Goal: Communication & Community: Answer question/provide support

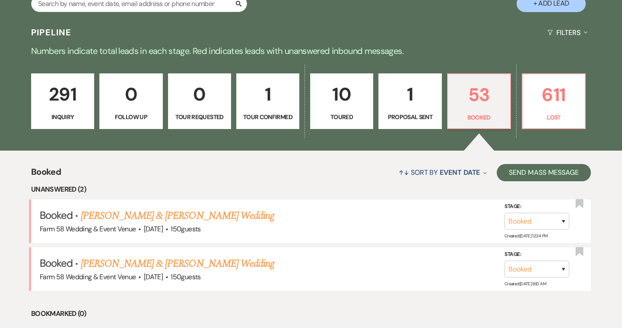
scroll to position [254, 0]
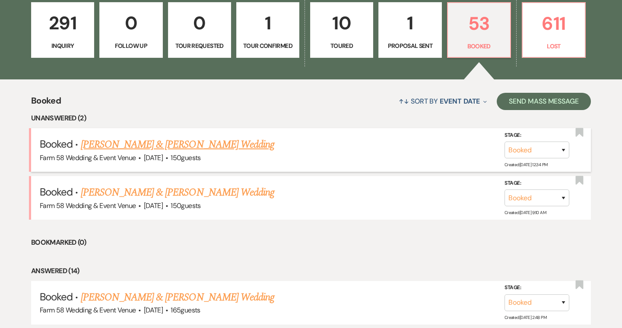
click at [194, 144] on link "[PERSON_NAME] & [PERSON_NAME] Wedding" at bounding box center [177, 145] width 193 height 16
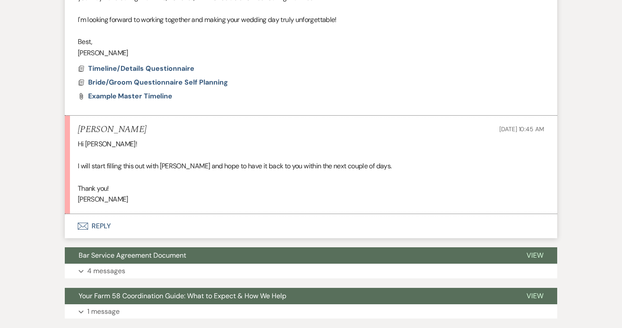
scroll to position [498, 0]
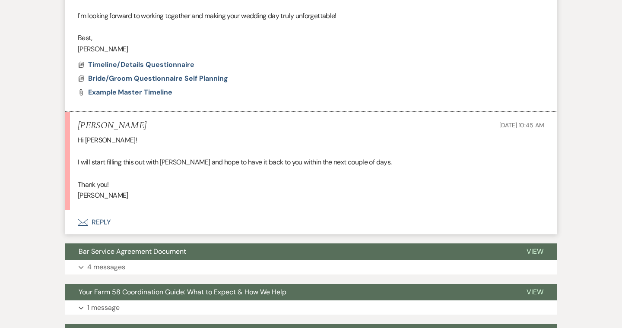
click at [102, 223] on button "Envelope Reply" at bounding box center [311, 222] width 492 height 24
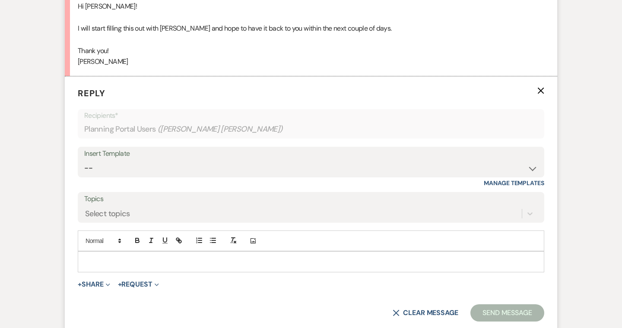
scroll to position [633, 0]
click at [110, 254] on div at bounding box center [310, 260] width 465 height 20
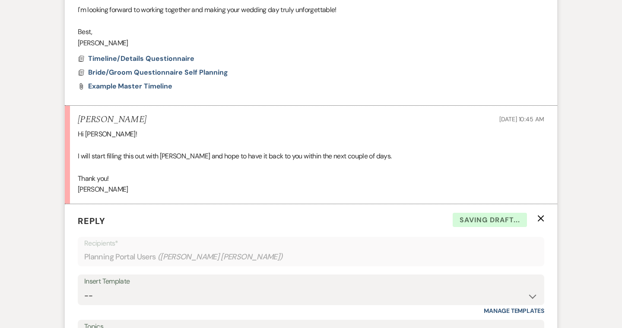
scroll to position [411, 0]
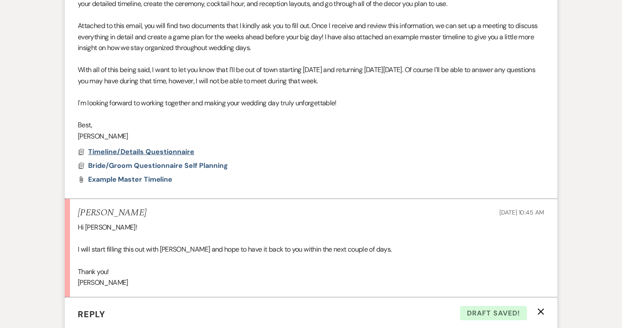
click at [154, 150] on span "Timeline/Details Questionnaire" at bounding box center [141, 151] width 106 height 9
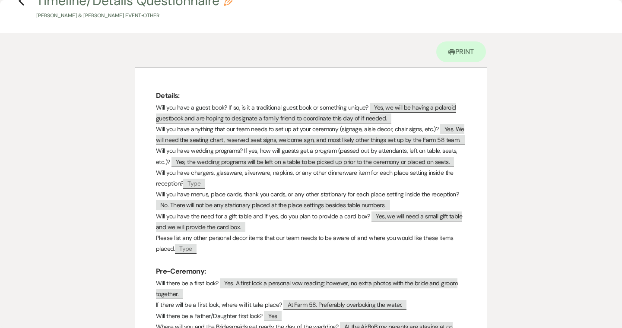
scroll to position [0, 0]
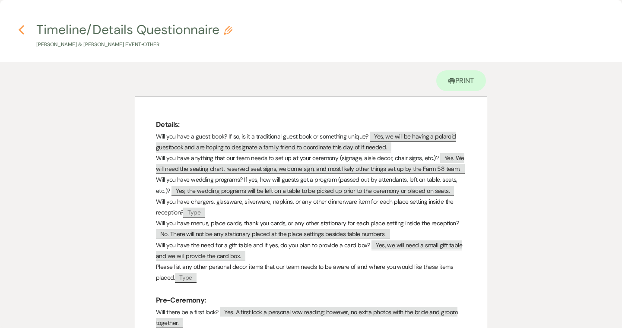
click at [24, 32] on icon "Previous" at bounding box center [21, 30] width 6 height 10
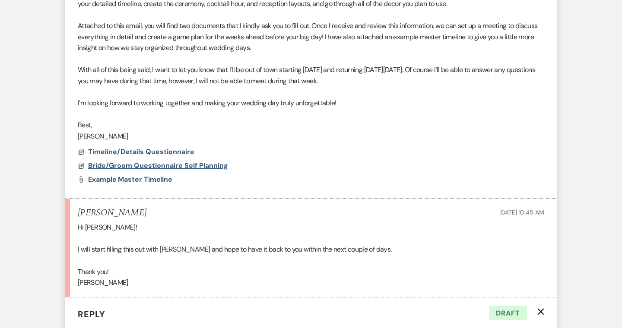
click at [108, 161] on span "Bride/Groom Questionnaire Self Planning" at bounding box center [158, 165] width 140 height 9
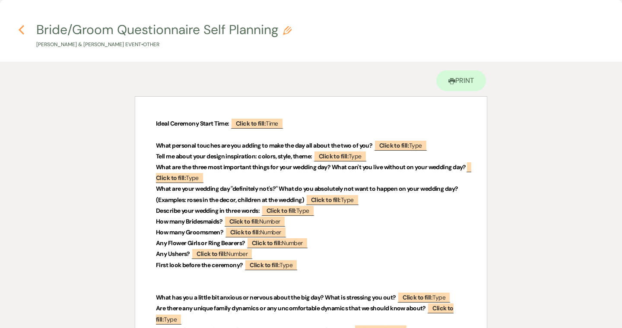
click at [22, 28] on icon "Previous" at bounding box center [21, 30] width 6 height 10
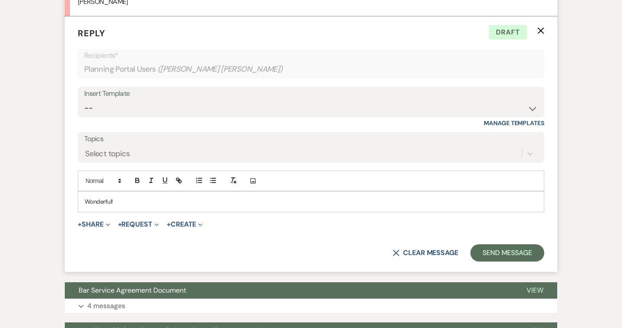
scroll to position [698, 0]
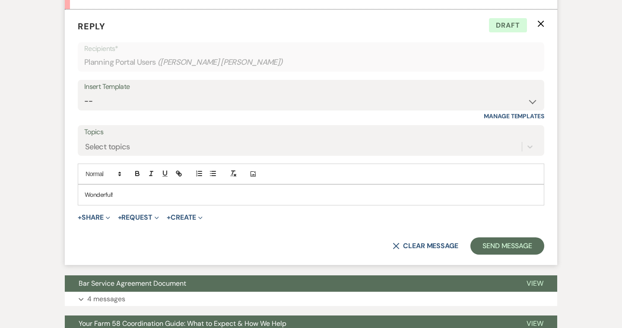
click at [134, 202] on div "Wonderful!" at bounding box center [310, 195] width 465 height 20
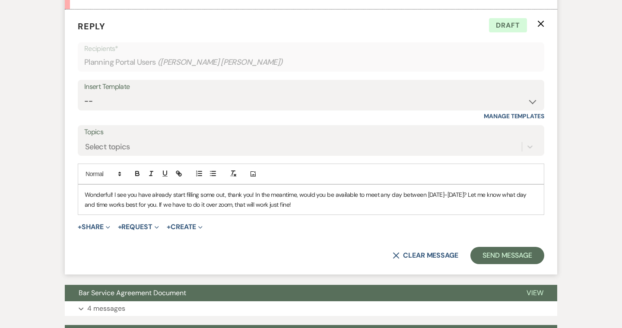
click at [223, 195] on p "Wonderful! I see you have already start filling some out, thank you! In the mea…" at bounding box center [311, 199] width 452 height 19
click at [333, 195] on p "Wonderful! I see you have already start filling out the questionnaires, thank y…" at bounding box center [311, 199] width 452 height 19
click at [452, 199] on p "Wonderful! I see you have already start filling out the questionnaires, thank y…" at bounding box center [311, 199] width 452 height 19
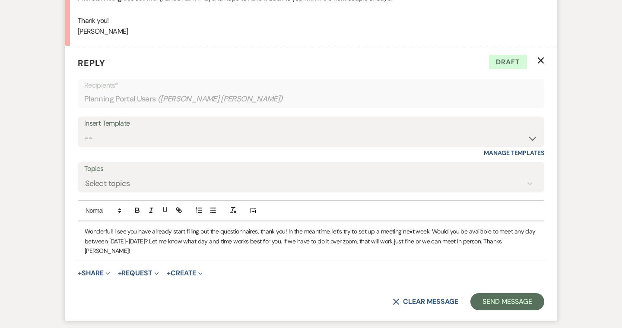
scroll to position [659, 0]
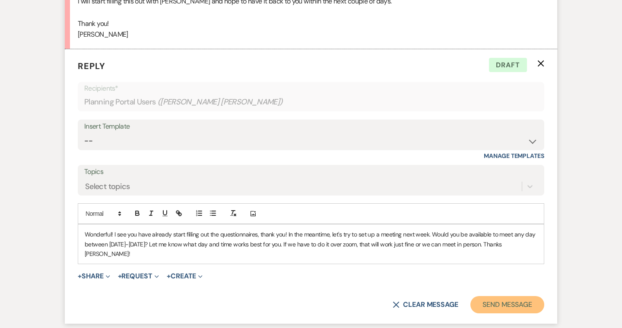
click at [506, 307] on button "Send Message" at bounding box center [507, 304] width 74 height 17
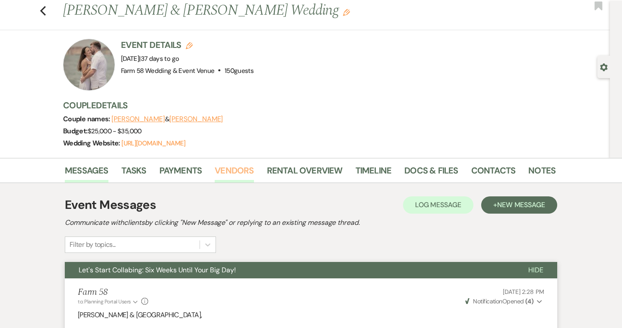
scroll to position [0, 0]
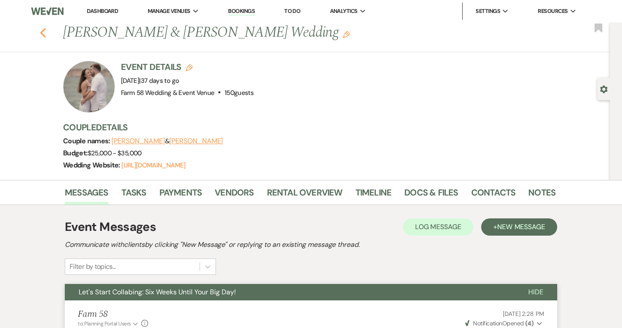
click at [41, 33] on use "button" at bounding box center [43, 32] width 6 height 9
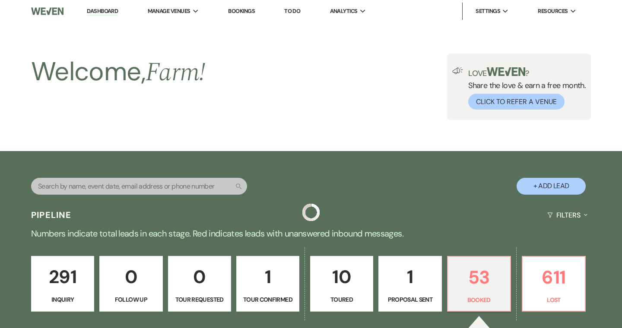
scroll to position [254, 0]
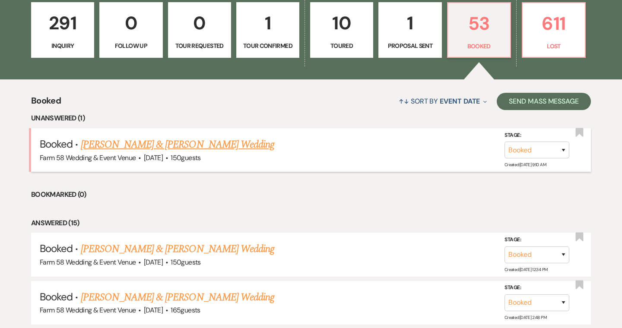
click at [194, 146] on link "[PERSON_NAME] & [PERSON_NAME] Wedding" at bounding box center [177, 145] width 193 height 16
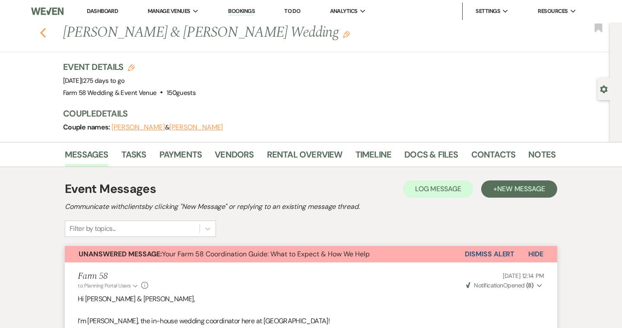
click at [42, 35] on use "button" at bounding box center [43, 32] width 6 height 9
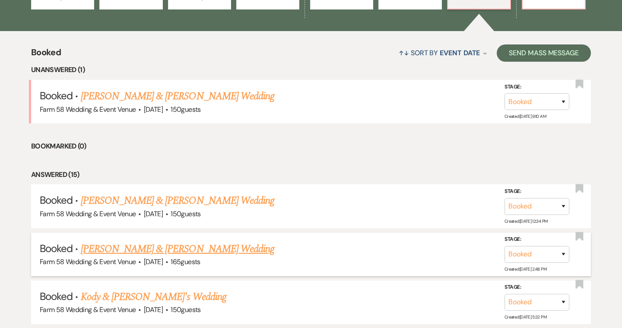
scroll to position [313, 0]
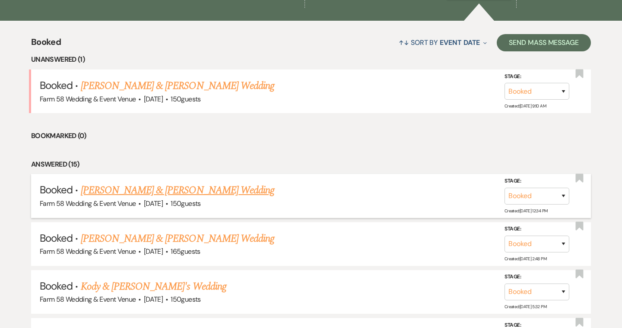
click at [152, 196] on link "[PERSON_NAME] & [PERSON_NAME] Wedding" at bounding box center [177, 191] width 193 height 16
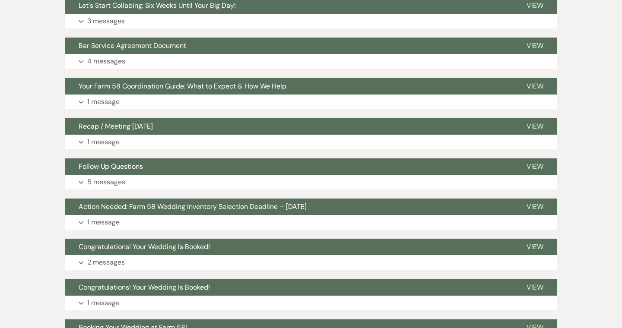
scroll to position [286, 0]
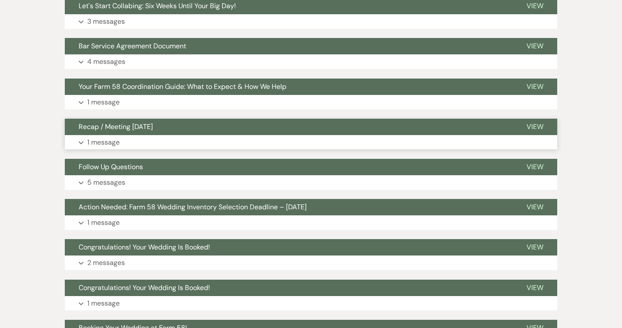
click at [114, 135] on button "Recap / Meeting [DATE]" at bounding box center [289, 127] width 448 height 16
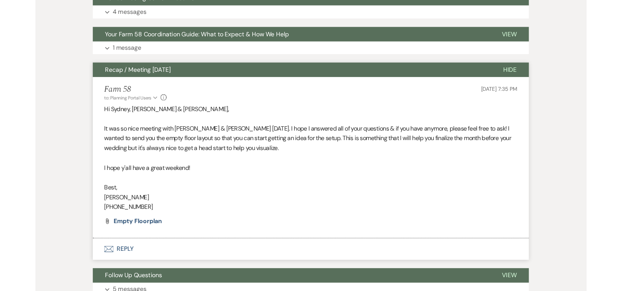
scroll to position [336, 0]
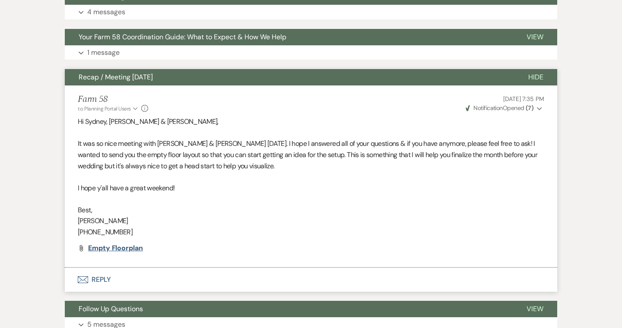
click at [127, 246] on span "Empty Floorplan" at bounding box center [115, 247] width 55 height 9
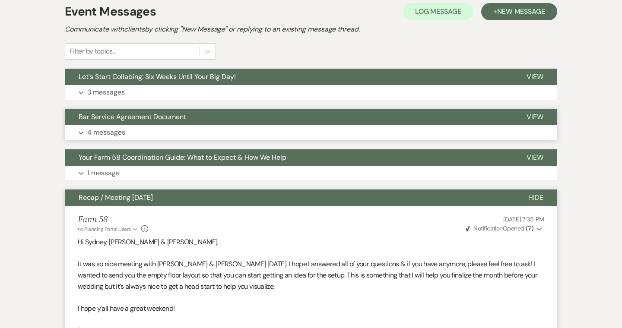
scroll to position [0, 0]
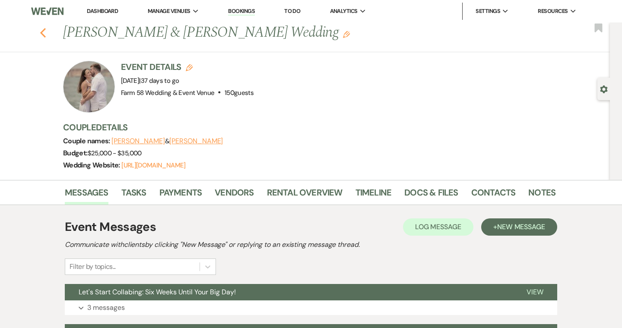
click at [41, 35] on icon "Previous" at bounding box center [43, 33] width 6 height 10
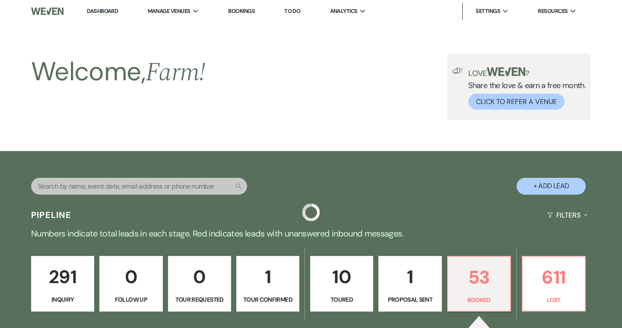
scroll to position [313, 0]
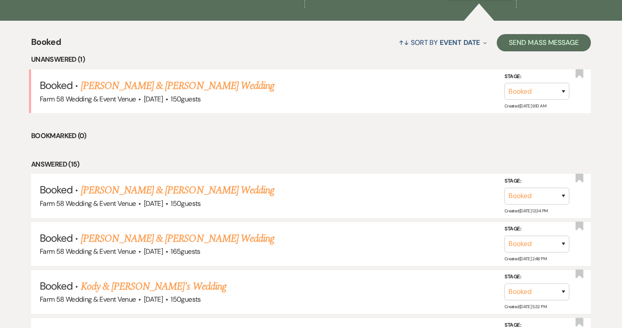
click at [128, 89] on link "[PERSON_NAME] & [PERSON_NAME] Wedding" at bounding box center [177, 86] width 193 height 16
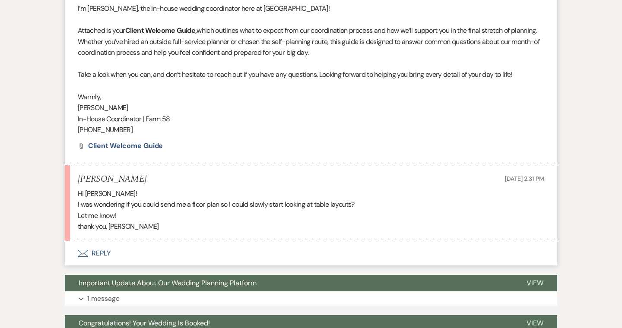
click at [98, 251] on button "Envelope Reply" at bounding box center [311, 253] width 492 height 24
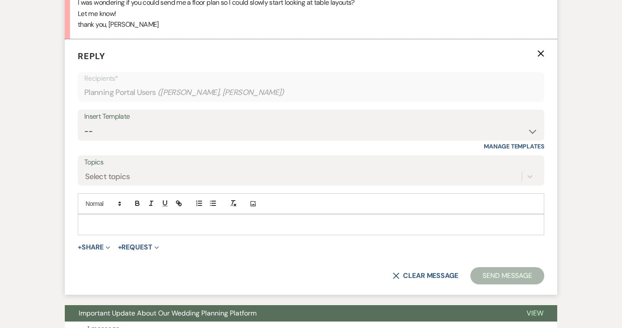
scroll to position [518, 0]
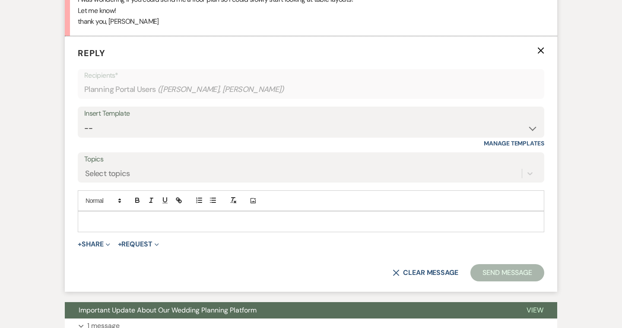
click at [101, 244] on button "+ Share Expand" at bounding box center [94, 244] width 32 height 7
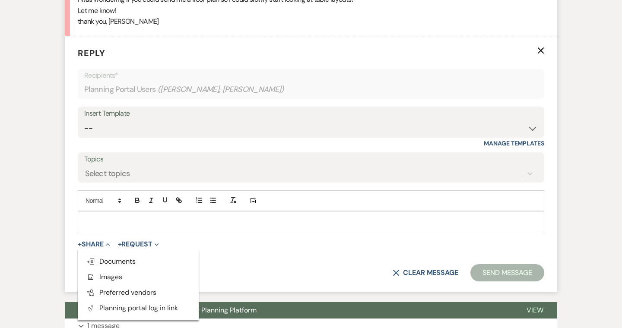
click at [114, 264] on span "Doc Upload Documents" at bounding box center [110, 261] width 49 height 9
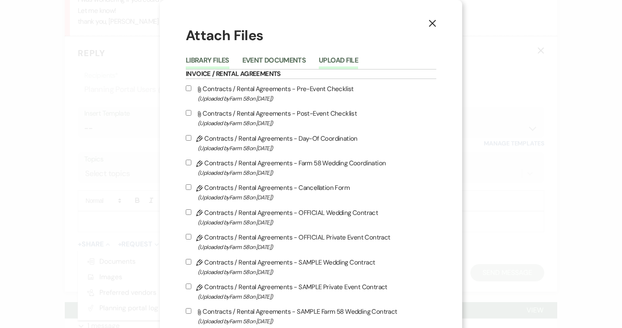
drag, startPoint x: 41, startPoint y: 35, endPoint x: 330, endPoint y: 64, distance: 290.3
click at [330, 64] on button "Upload File" at bounding box center [338, 63] width 39 height 12
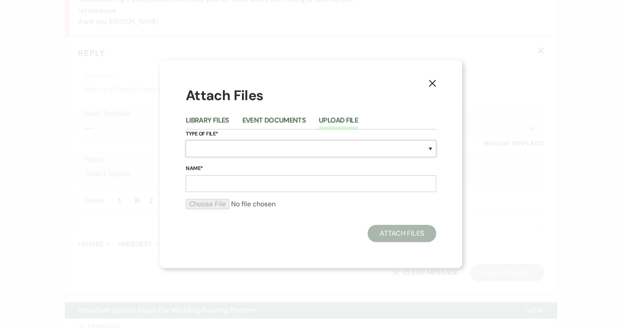
drag, startPoint x: 330, startPoint y: 64, endPoint x: 216, endPoint y: 150, distance: 142.7
click at [216, 150] on select "Special Event Insurance Vendor Certificate of Insurance Contracts / Rental Agre…" at bounding box center [311, 148] width 250 height 17
select select "24"
click at [235, 183] on input "Name*" at bounding box center [311, 183] width 250 height 17
type input "Empty Floorplan"
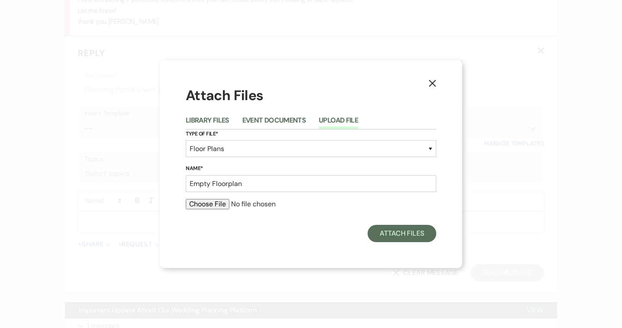
click at [212, 202] on input "file" at bounding box center [311, 204] width 250 height 10
type input "C:\fakepath\Empty Floorplan.pdf"
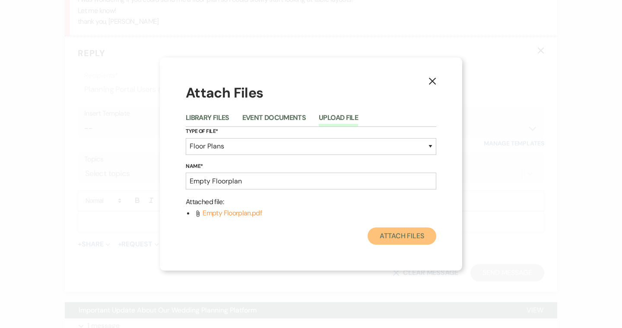
click at [408, 235] on button "Attach Files" at bounding box center [401, 235] width 69 height 17
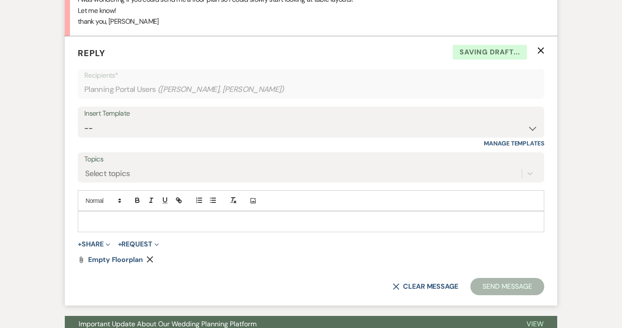
click at [164, 224] on p at bounding box center [311, 221] width 452 height 9
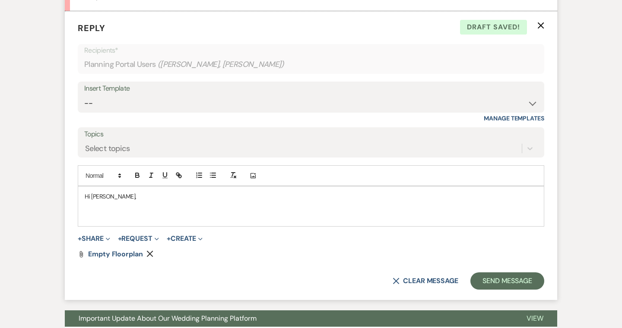
scroll to position [542, 0]
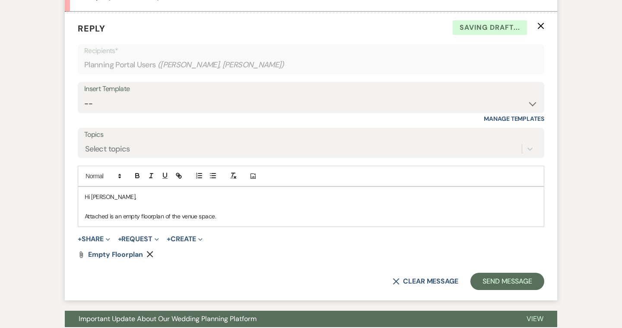
click at [153, 215] on p "Attached is an empty floorplan of the venue space." at bounding box center [311, 216] width 452 height 9
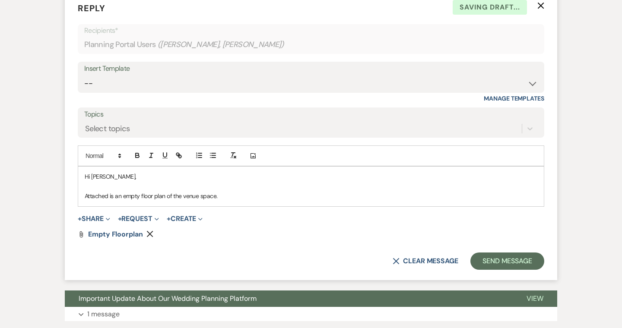
scroll to position [577, 0]
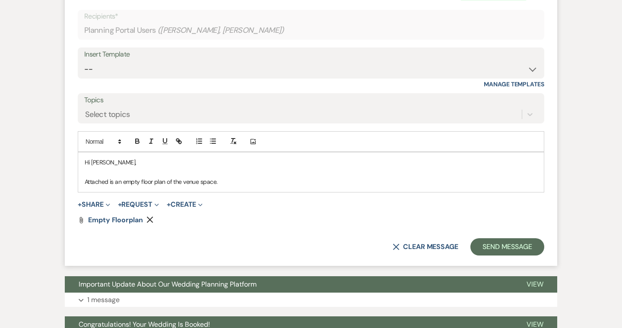
click at [243, 179] on p "Attached is an empty floor plan of the venue space." at bounding box center [311, 181] width 452 height 9
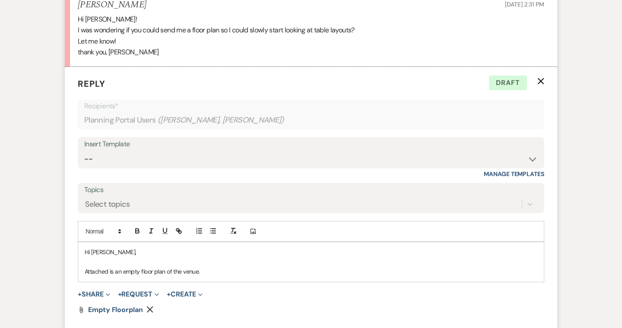
scroll to position [485, 0]
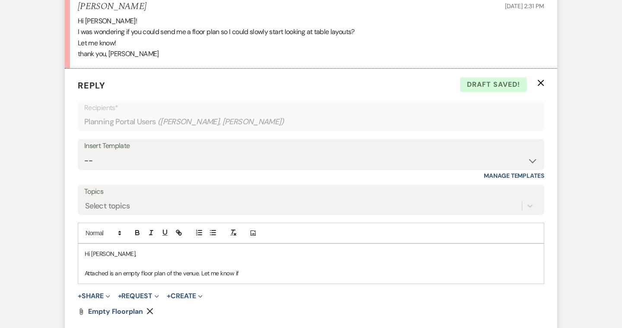
click at [197, 272] on p "Attached is an empty floor plan of the venue. Let me know if" at bounding box center [311, 272] width 452 height 9
click at [201, 275] on p "Attached is an empty floor plan of the venue. Let me know if" at bounding box center [311, 272] width 452 height 9
click at [199, 274] on p "Attached is an empty floor plan of the venue. Let me know if" at bounding box center [311, 272] width 452 height 9
click at [201, 274] on p "Attached is an empty floor plan of the venue. Let me know if" at bounding box center [311, 272] width 452 height 9
click at [238, 274] on p "Attached is an empty floor plan of the venue. Let me know if" at bounding box center [311, 272] width 452 height 9
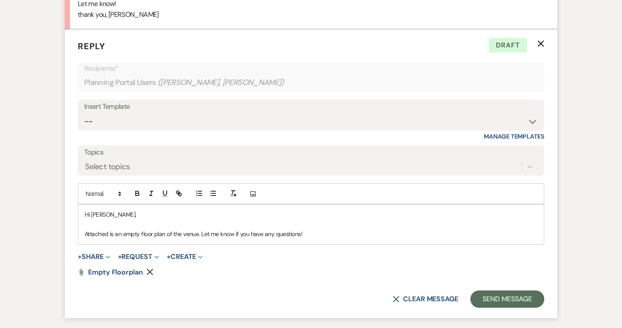
scroll to position [527, 0]
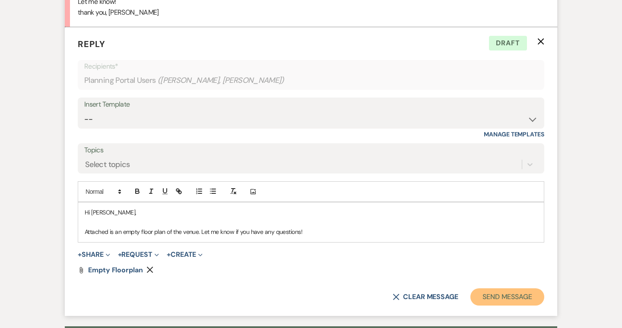
click at [505, 299] on button "Send Message" at bounding box center [507, 296] width 74 height 17
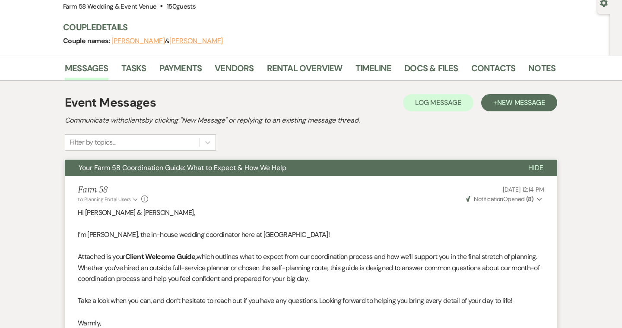
scroll to position [0, 0]
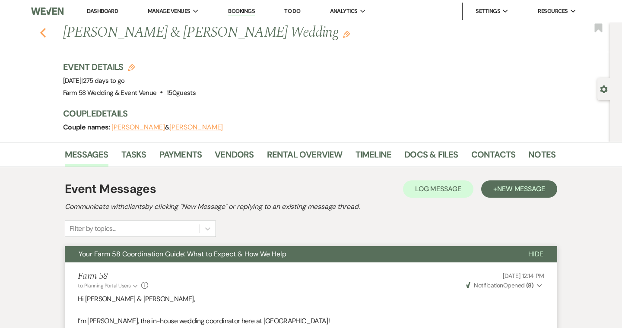
click at [41, 34] on use "button" at bounding box center [43, 32] width 6 height 9
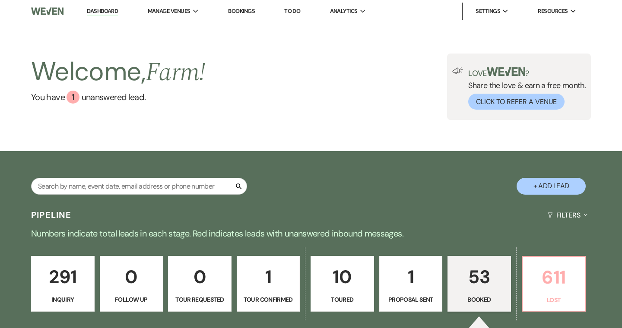
click at [552, 285] on p "611" at bounding box center [554, 277] width 52 height 29
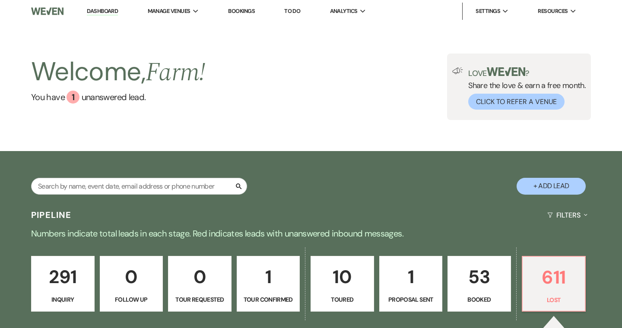
select select "8"
select select "11"
select select "8"
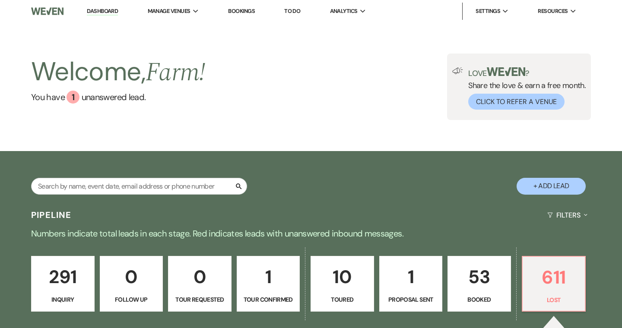
select select "8"
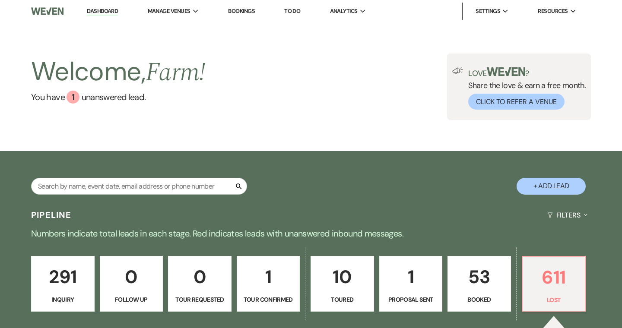
select select "8"
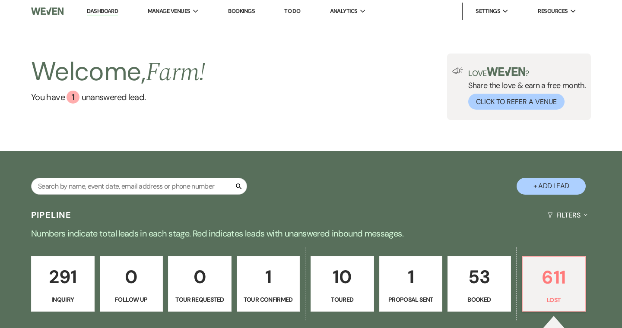
select select "8"
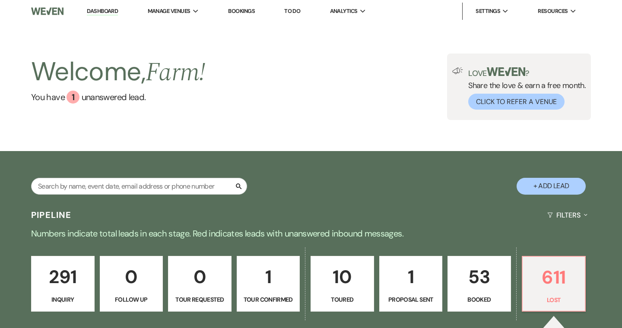
select select "8"
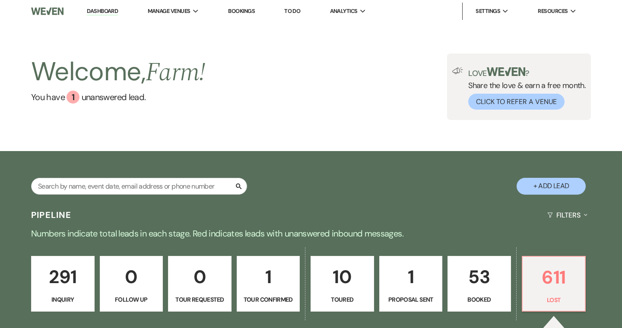
select select "8"
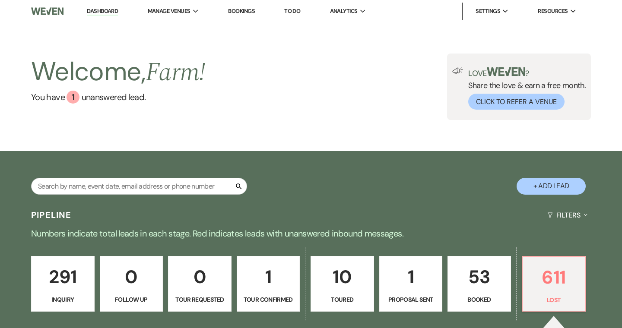
select select "8"
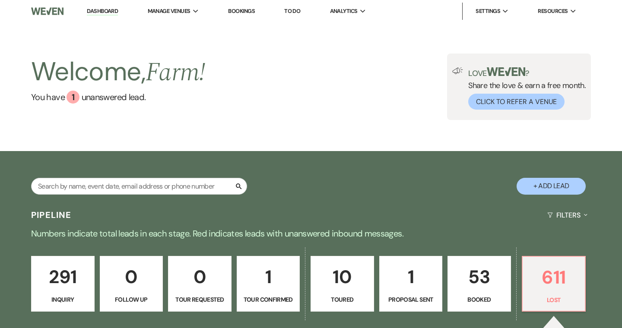
select select "8"
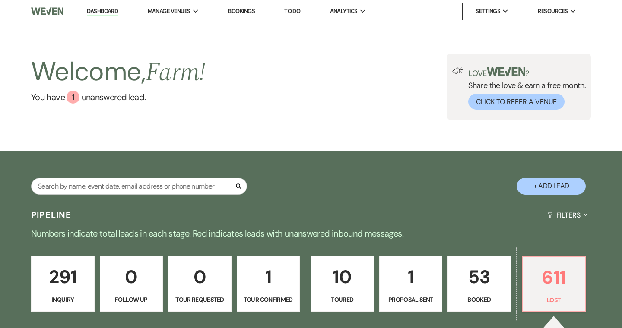
select select "8"
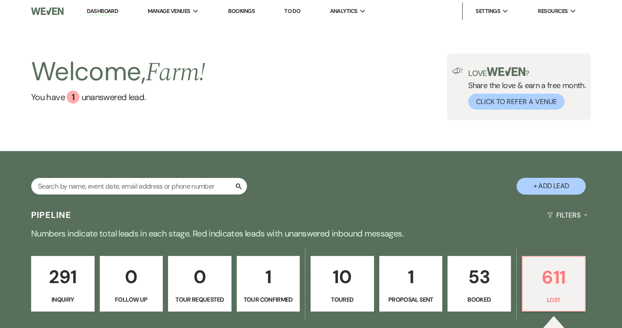
select select "8"
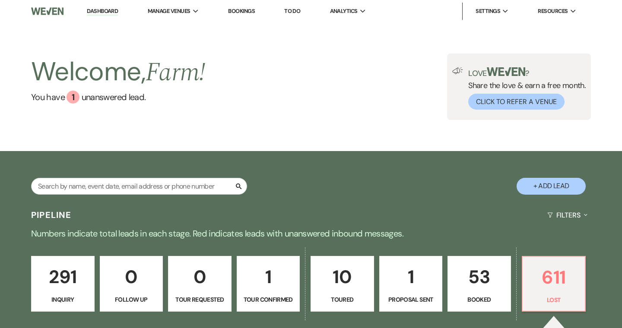
select select "8"
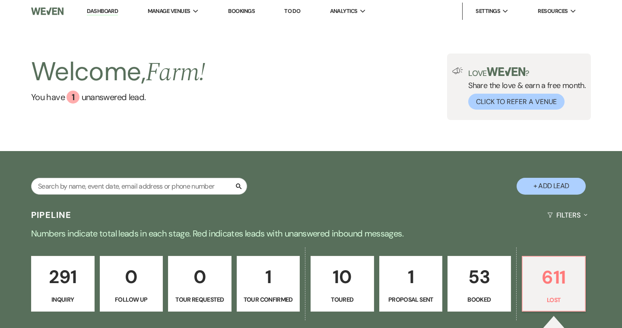
select select "8"
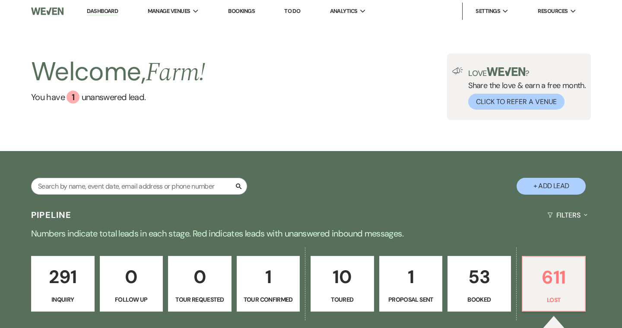
select select "8"
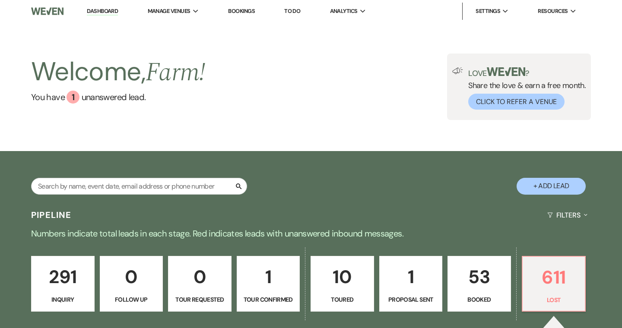
select select "8"
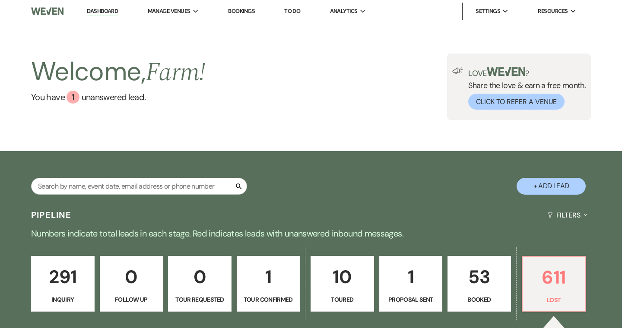
select select "8"
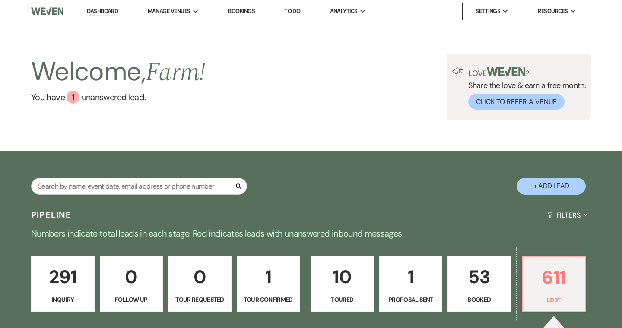
select select "8"
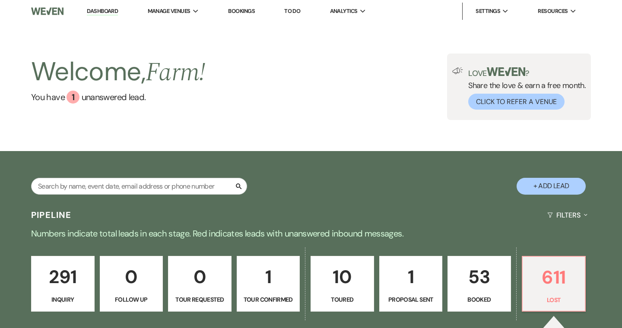
select select "8"
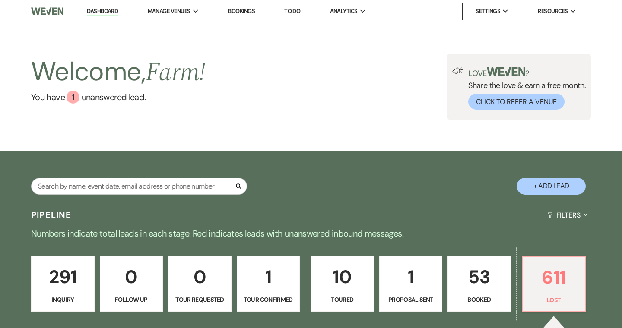
select select "8"
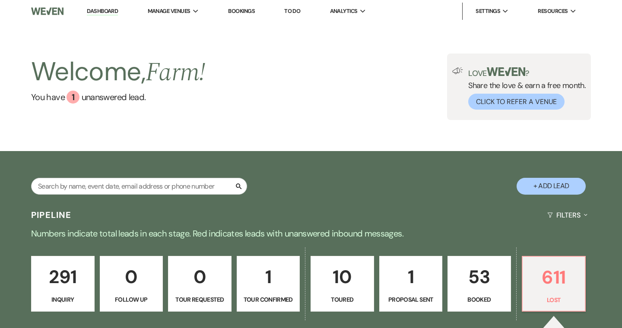
select select "8"
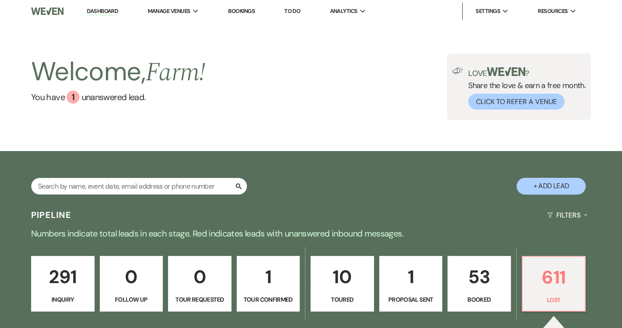
select select "8"
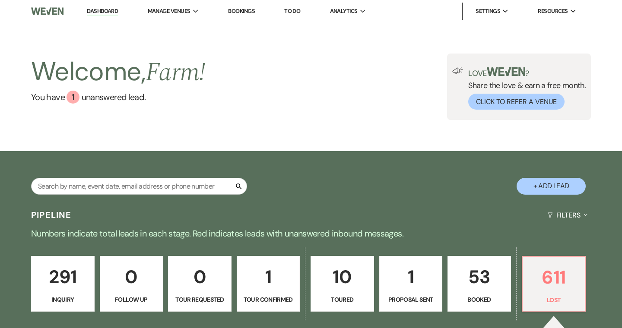
select select "8"
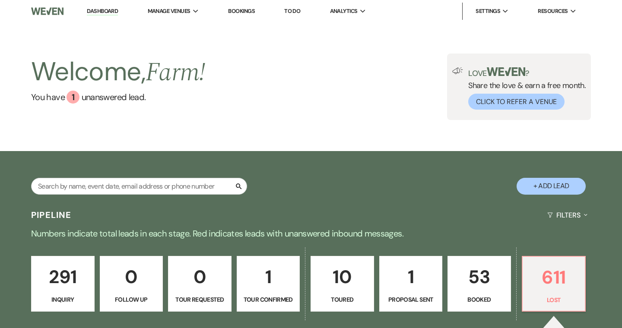
select select "8"
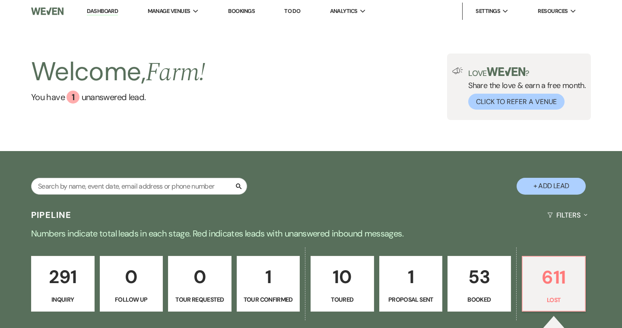
select select "8"
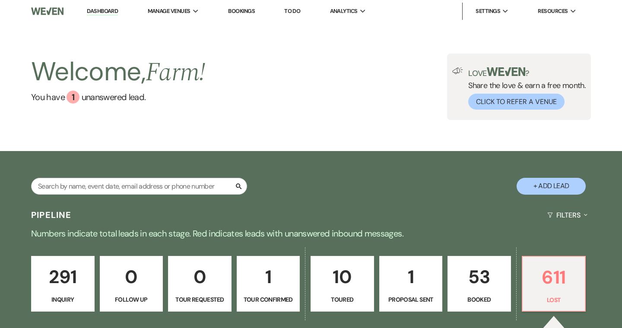
select select "8"
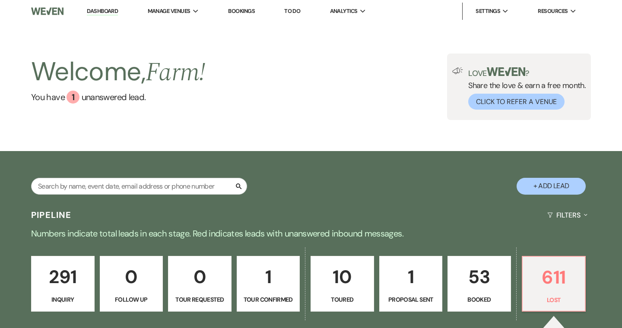
select select "8"
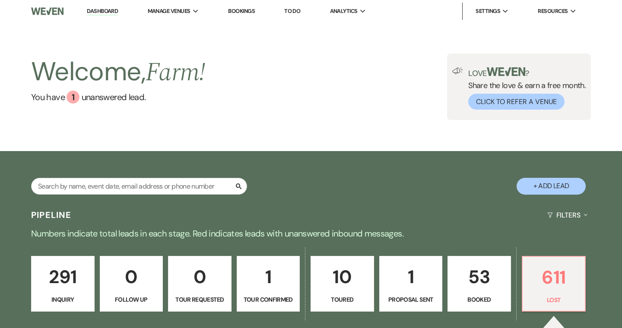
select select "8"
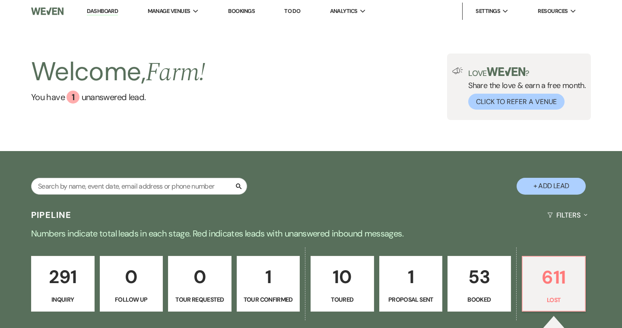
select select "8"
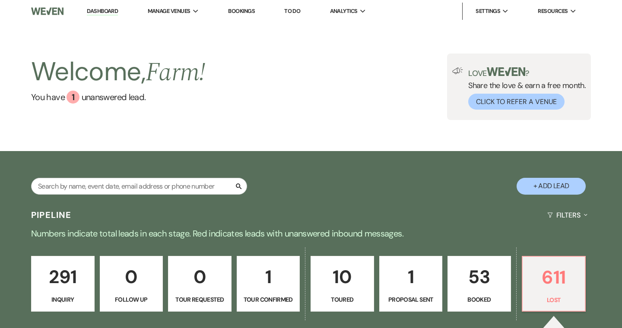
select select "8"
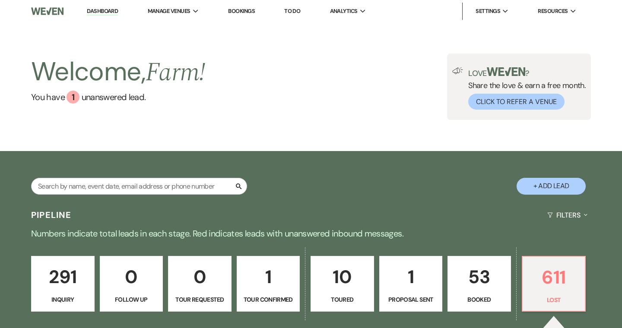
select select "8"
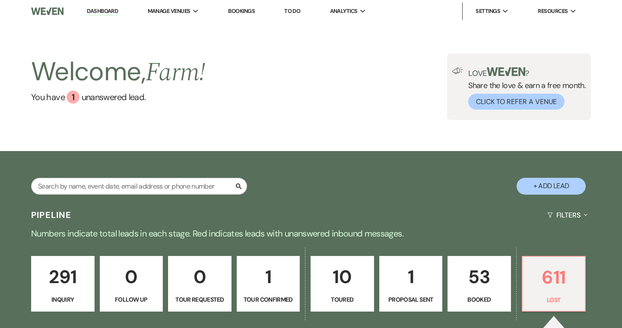
select select "8"
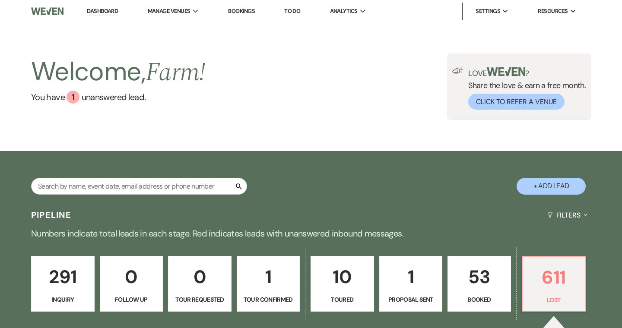
select select "8"
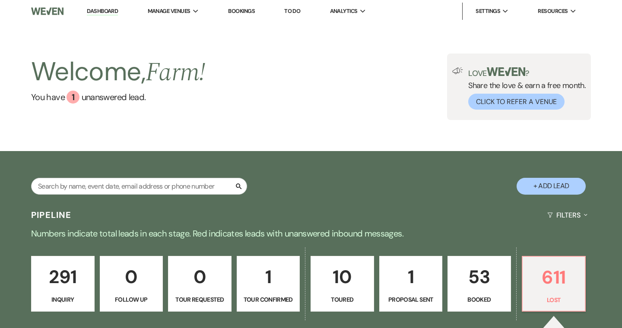
select select "8"
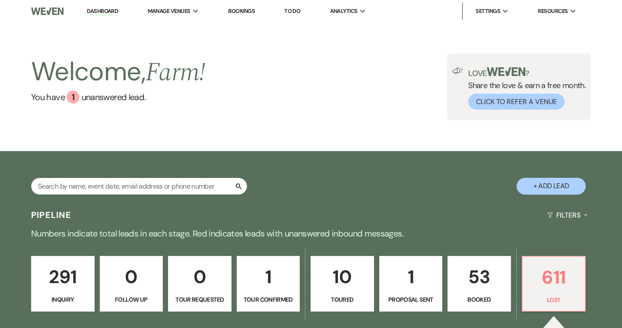
select select "8"
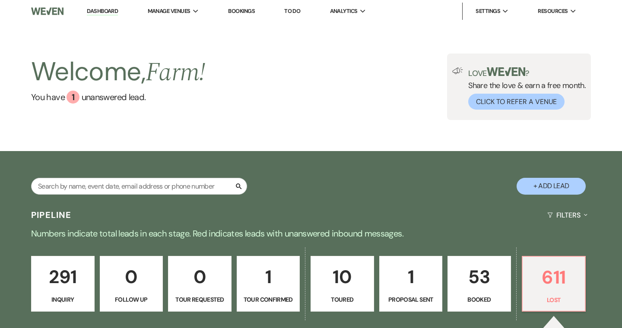
select select "8"
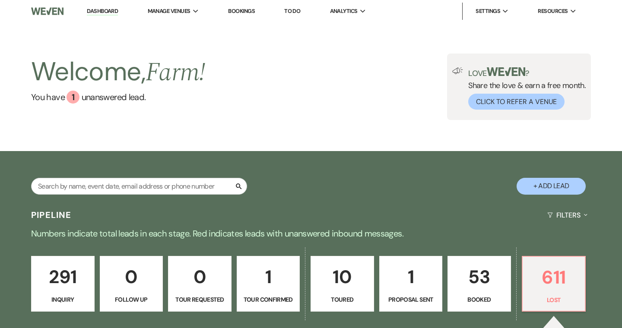
select select "8"
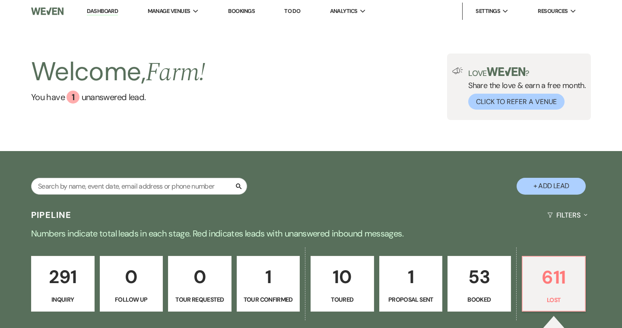
select select "8"
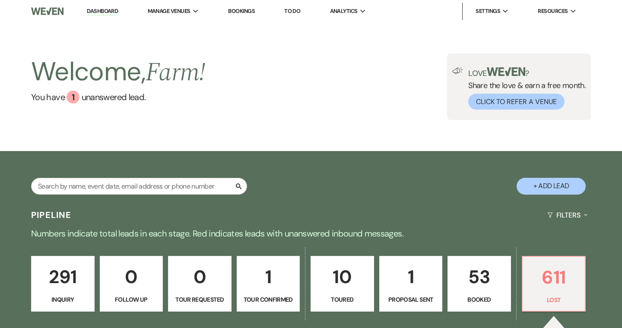
select select "8"
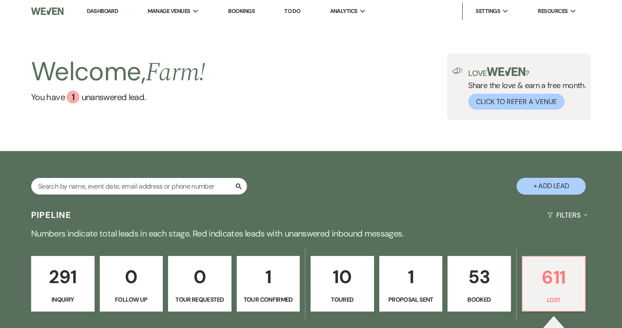
select select "8"
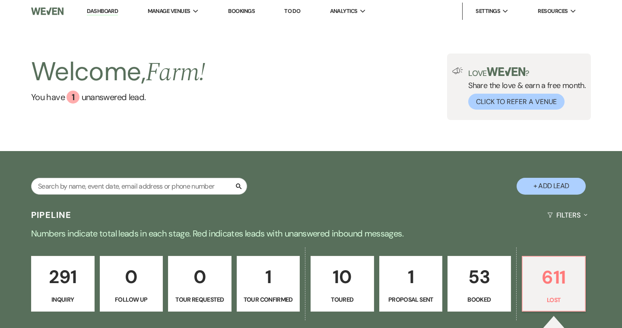
select select "8"
